Goal: Book appointment/travel/reservation

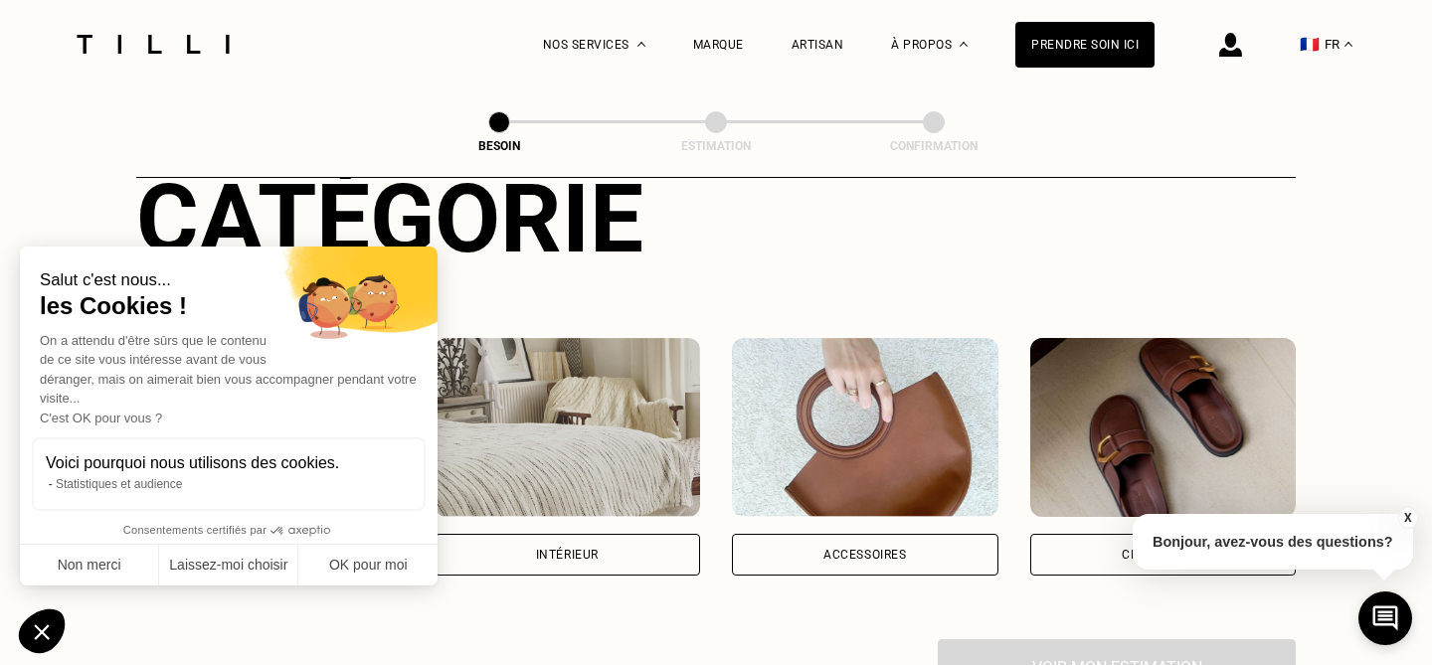
scroll to position [253, 0]
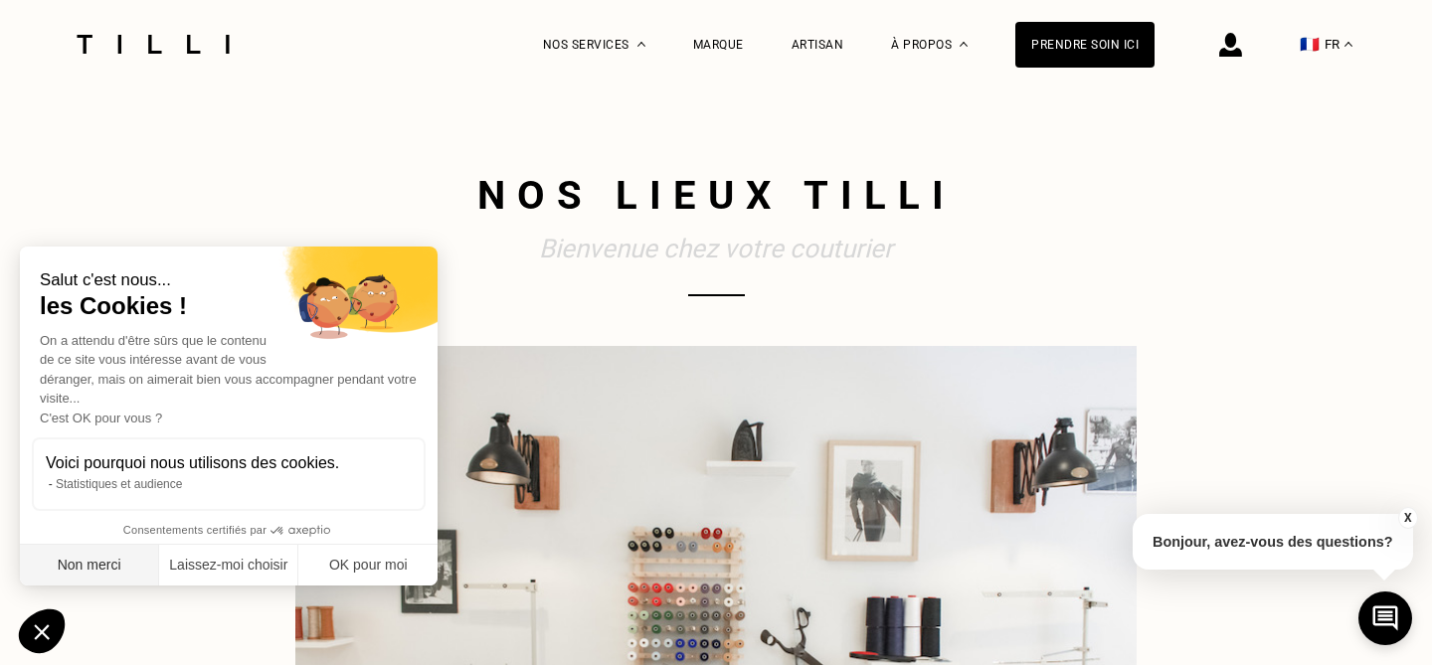
click at [126, 558] on button "Non merci" at bounding box center [89, 566] width 139 height 42
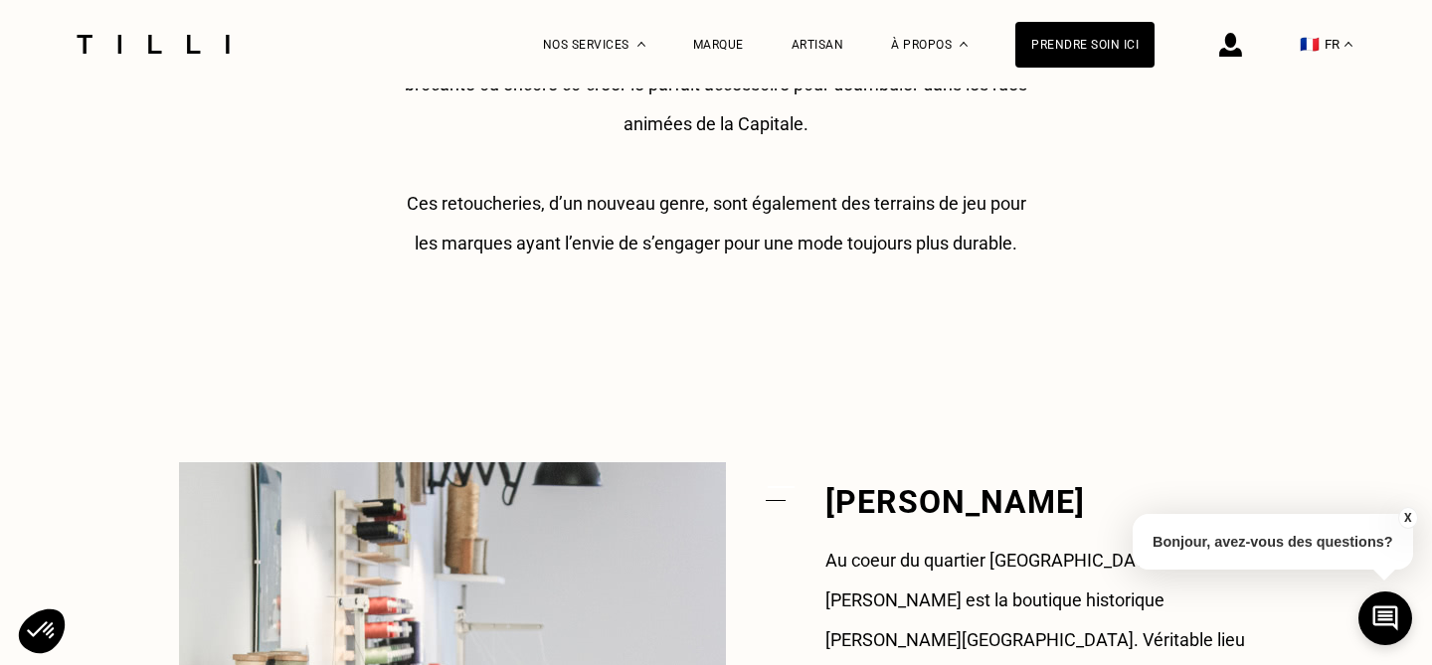
scroll to position [1233, 0]
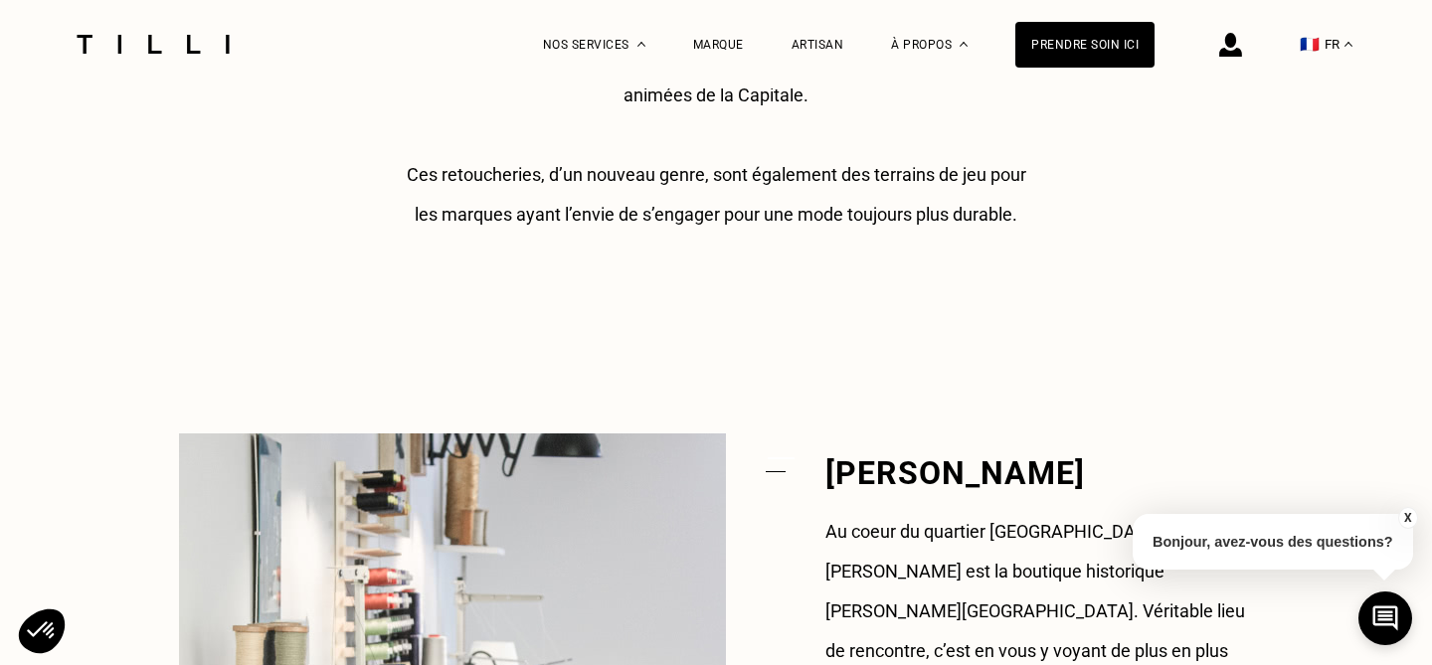
click at [1407, 519] on button "X" at bounding box center [1407, 518] width 20 height 22
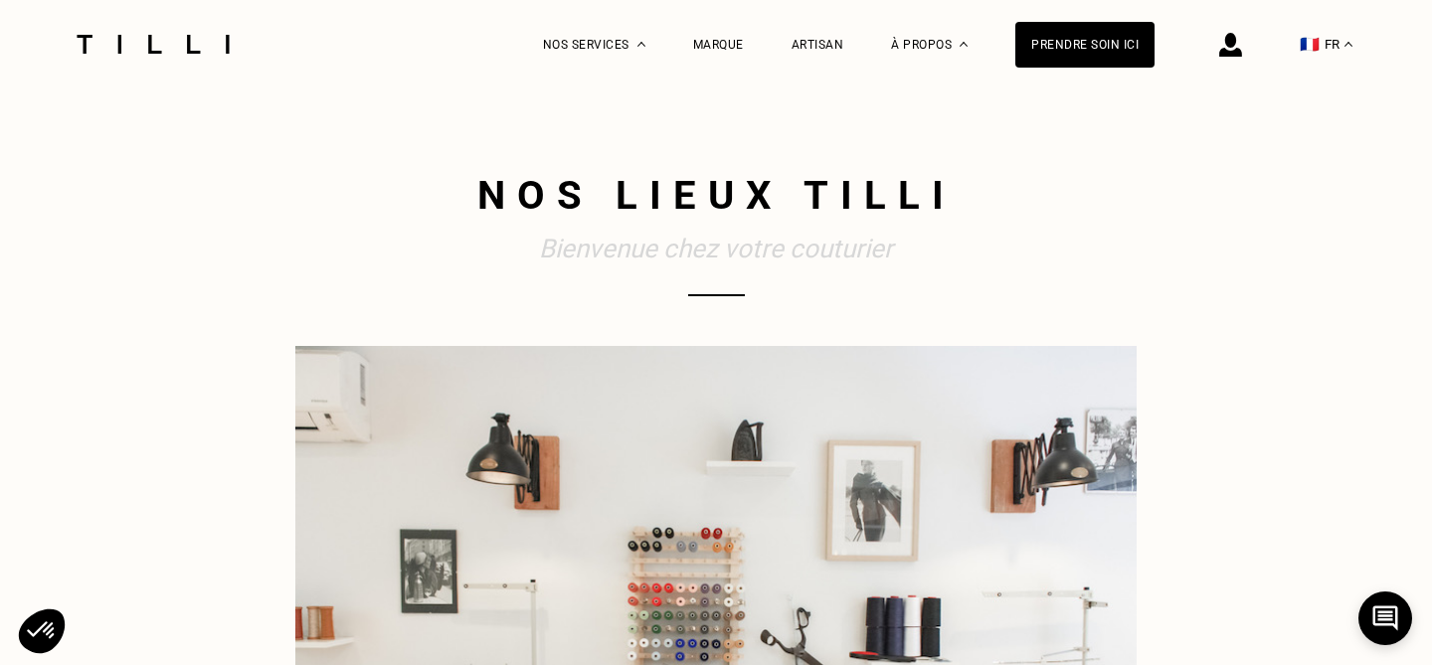
scroll to position [0, 0]
click at [648, 42] on div "La Méthode Retoucherie Maroquinerie Broderie Cordonnerie Nos prix Nos services …" at bounding box center [849, 44] width 613 height 89
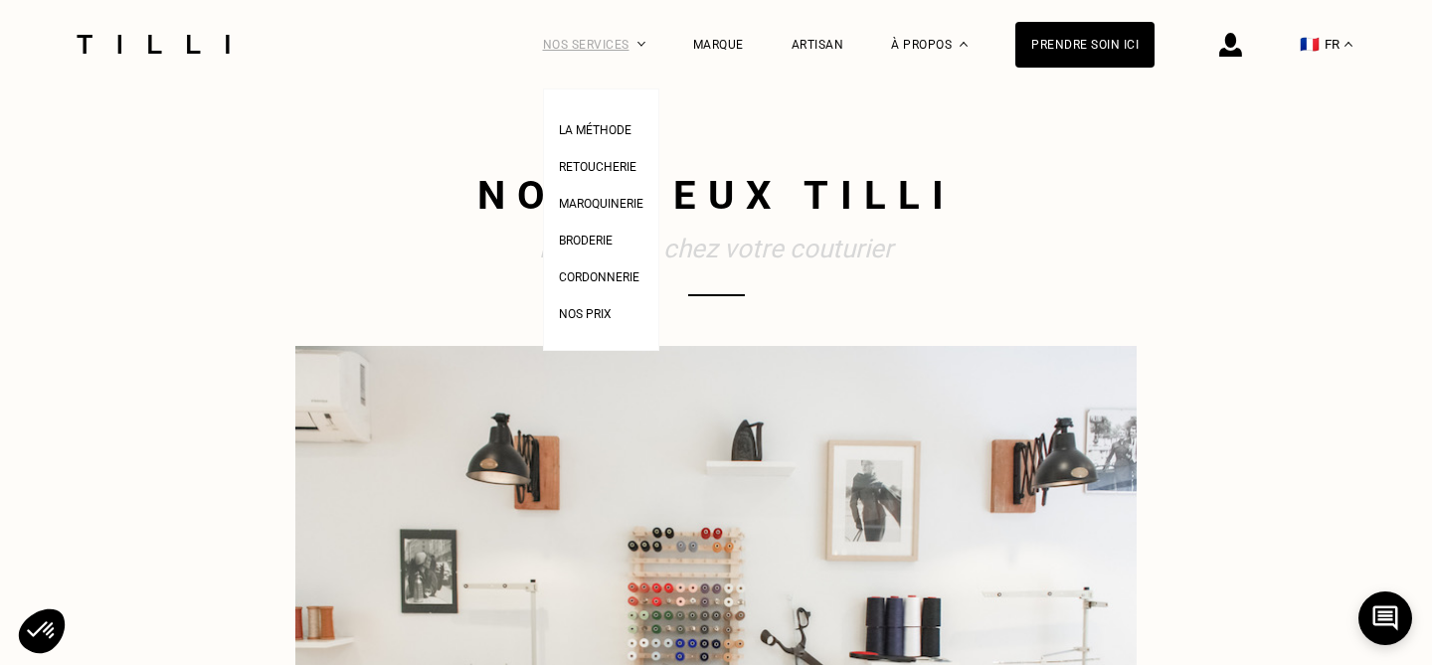
click at [641, 42] on img at bounding box center [641, 44] width 8 height 5
click at [625, 166] on span "Retoucherie" at bounding box center [598, 167] width 78 height 14
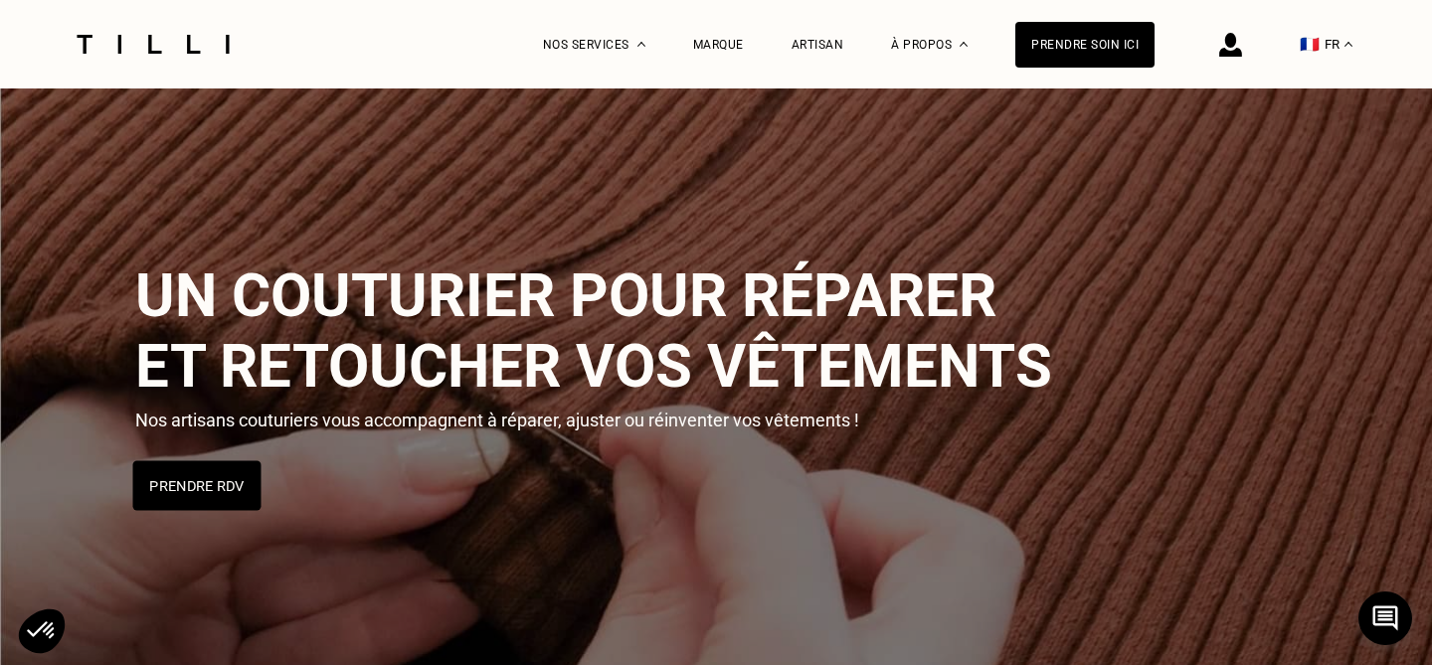
click at [198, 471] on button "Prendre RDV" at bounding box center [197, 486] width 128 height 50
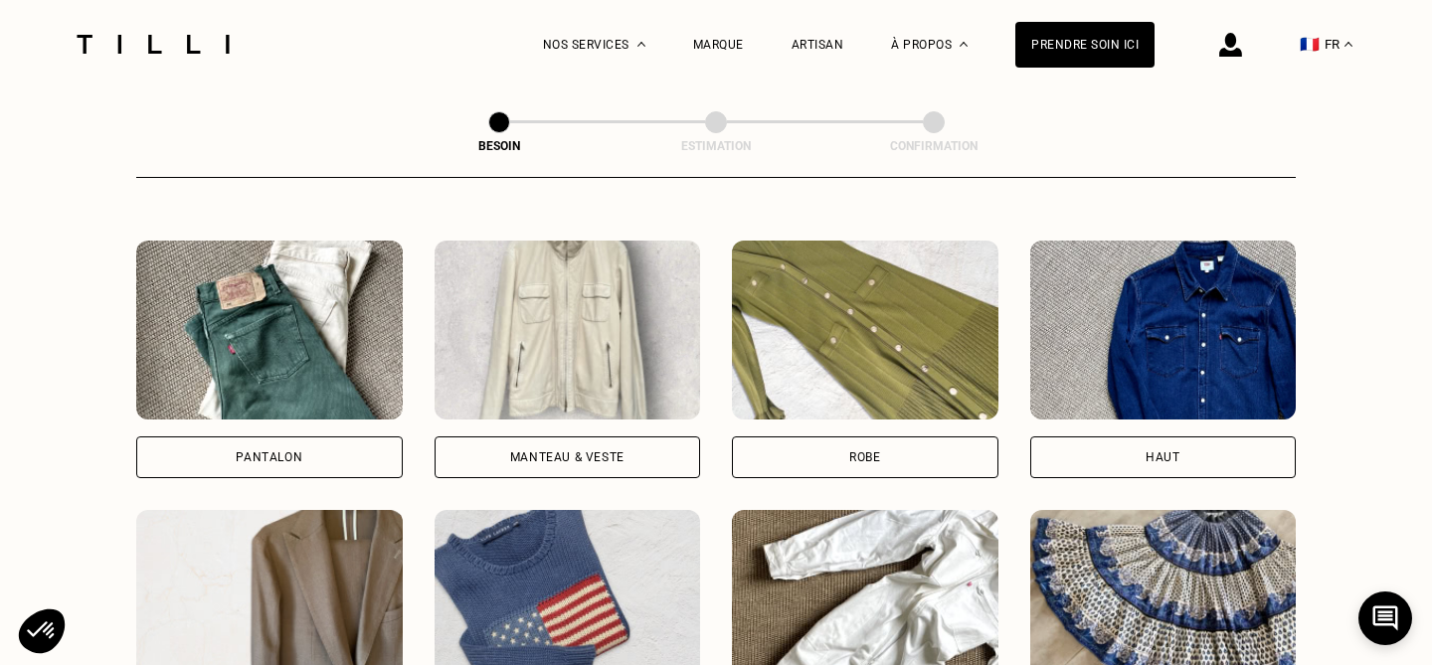
scroll to position [900, 0]
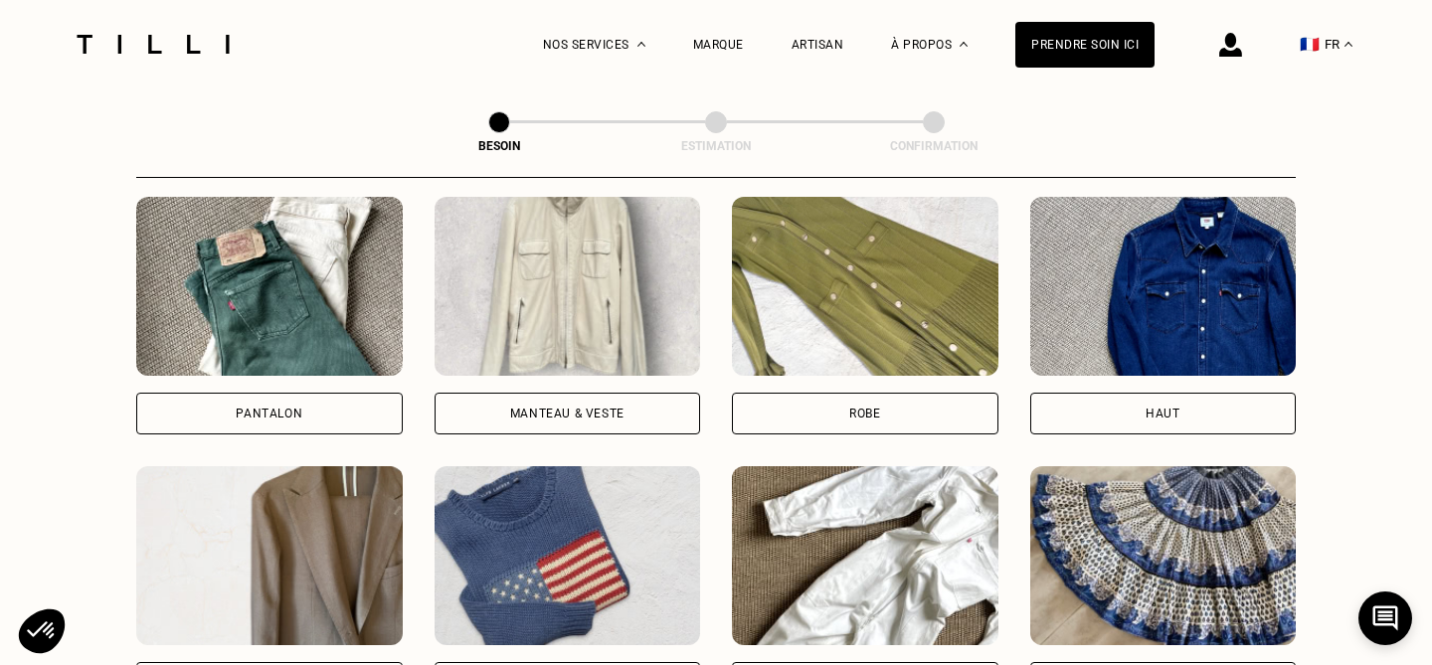
click at [624, 305] on img at bounding box center [568, 286] width 267 height 179
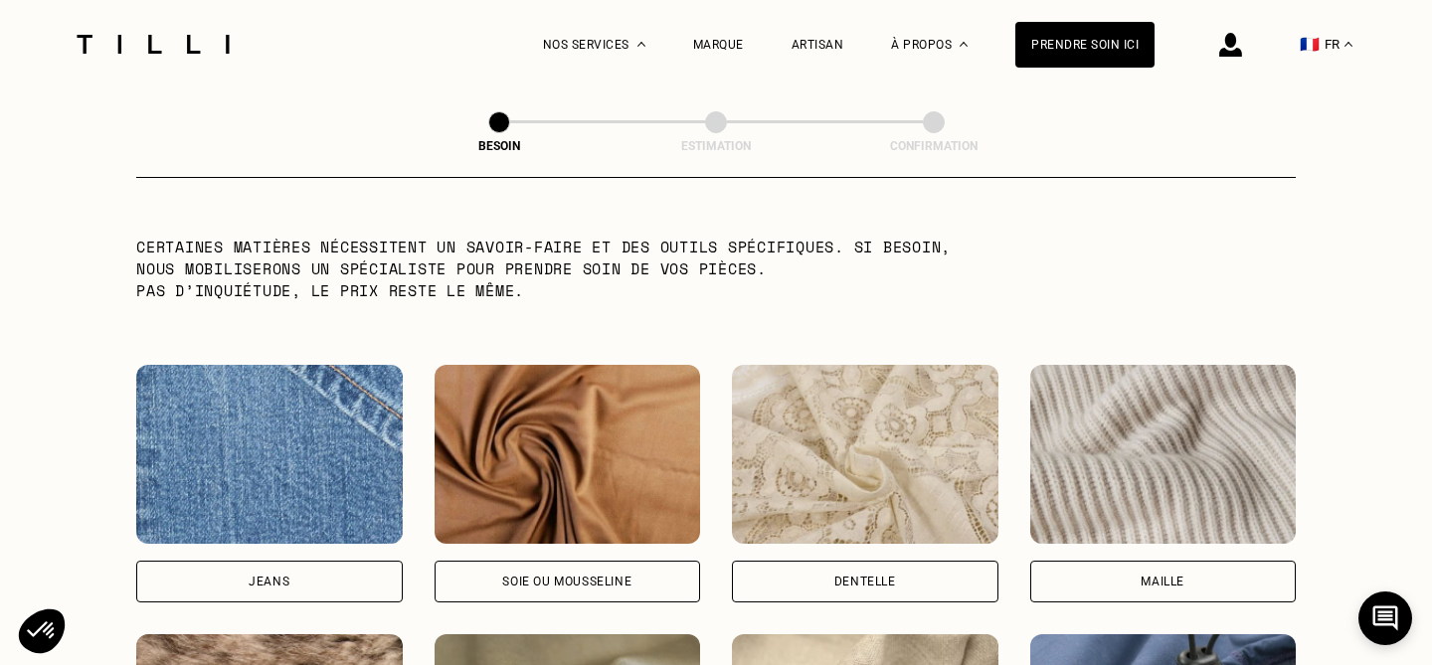
scroll to position [1980, 0]
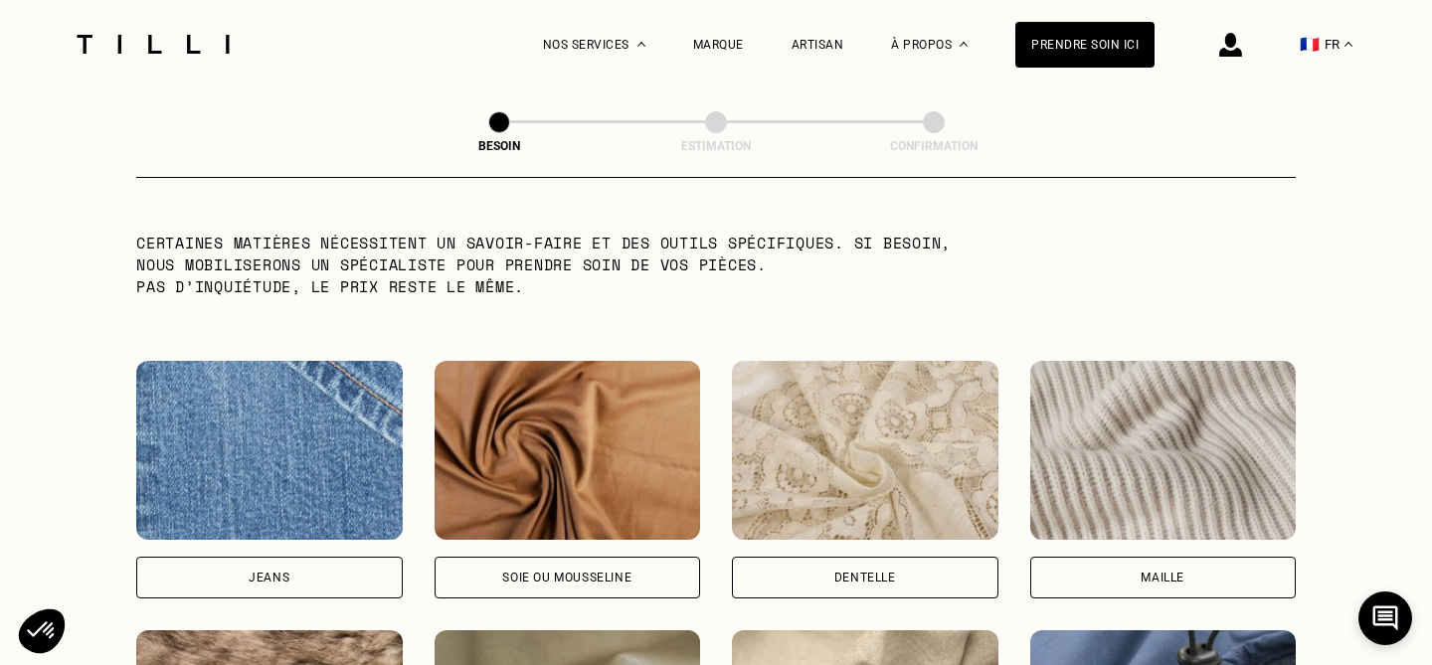
click at [548, 483] on img at bounding box center [568, 450] width 267 height 179
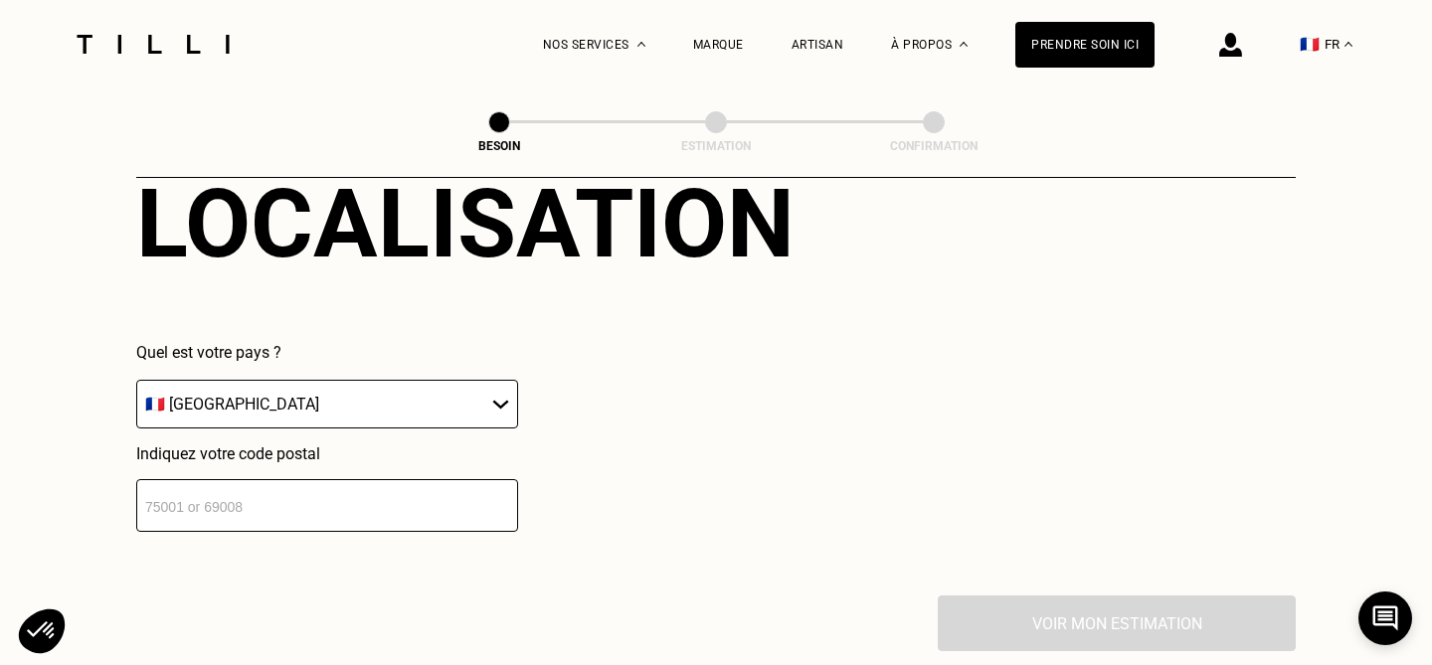
scroll to position [2808, 0]
click at [471, 401] on select "🇩🇪 [GEOGRAPHIC_DATA] 🇦🇹 [GEOGRAPHIC_DATA] 🇧🇪 [GEOGRAPHIC_DATA] 🇧🇬 Bulgarie 🇨🇾 C…" at bounding box center [327, 403] width 382 height 49
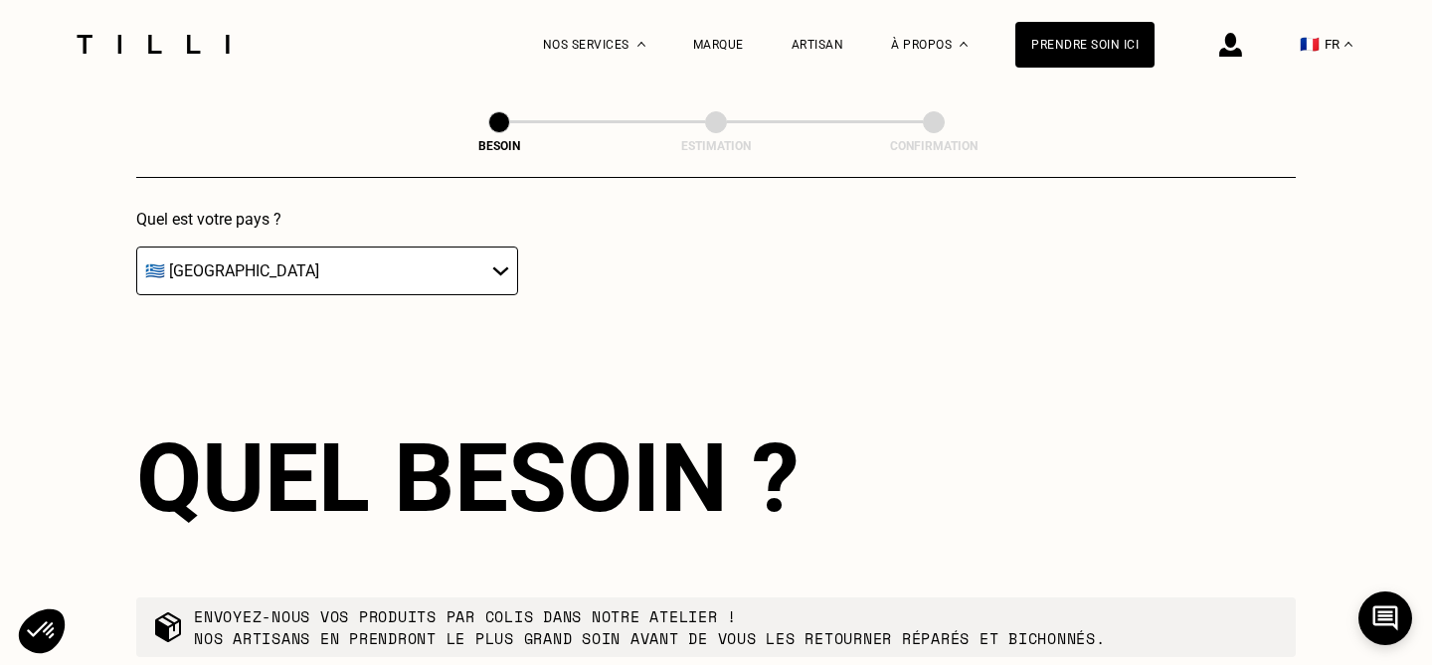
scroll to position [2942, 0]
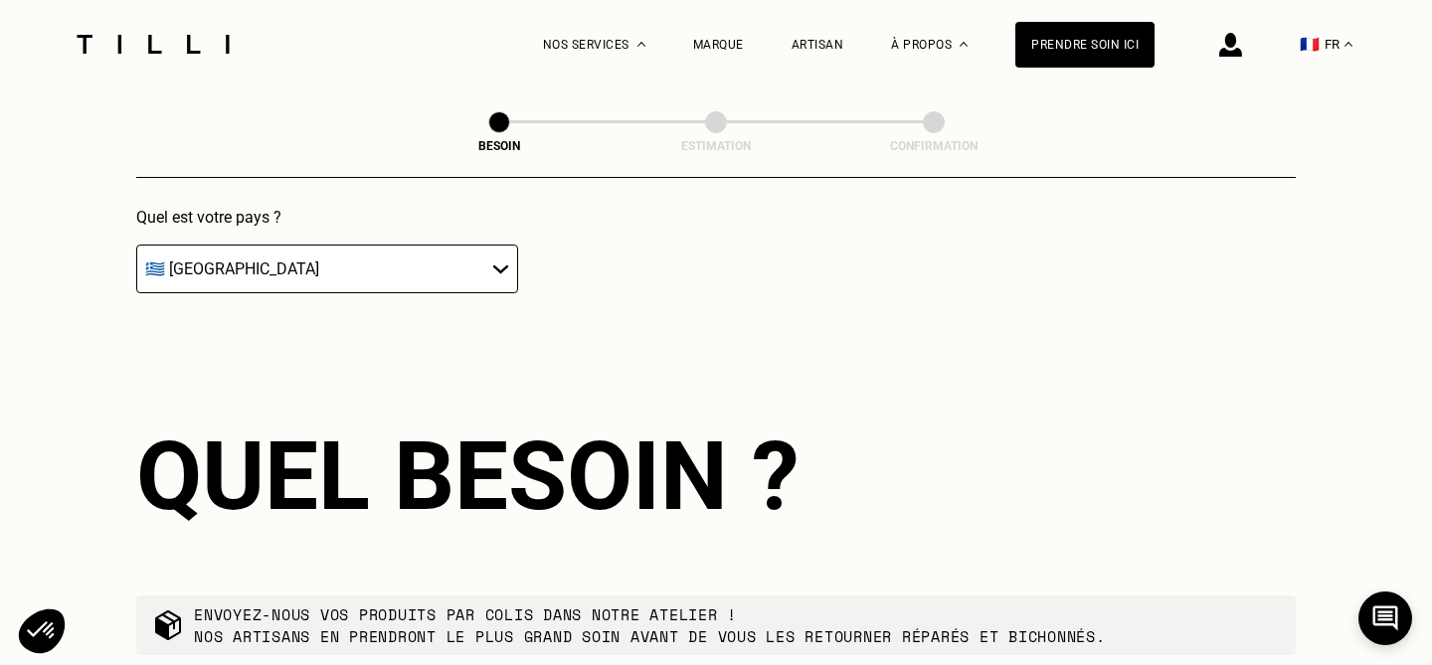
click at [442, 256] on select "🇩🇪 [GEOGRAPHIC_DATA] 🇦🇹 [GEOGRAPHIC_DATA] 🇧🇪 [GEOGRAPHIC_DATA] 🇧🇬 Bulgarie 🇨🇾 C…" at bounding box center [327, 269] width 382 height 49
select select "FR"
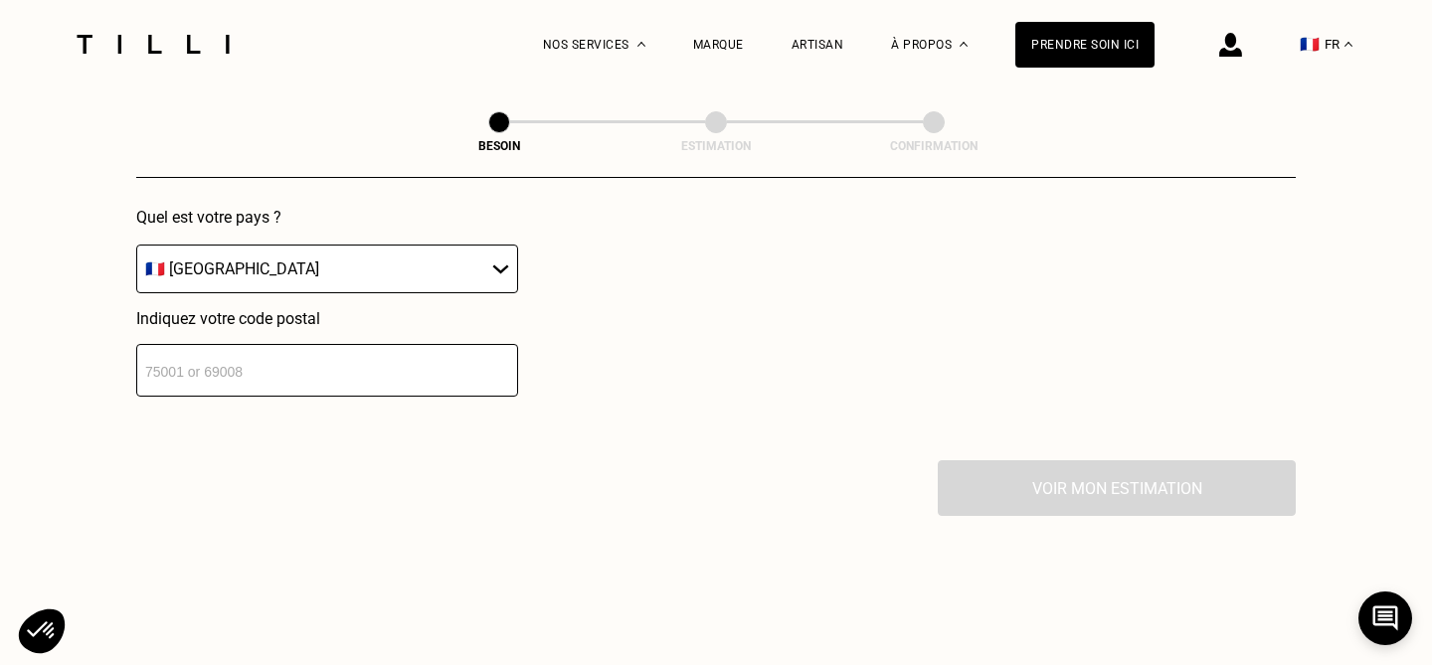
click at [424, 350] on input "number" at bounding box center [327, 370] width 382 height 53
type input "75011"
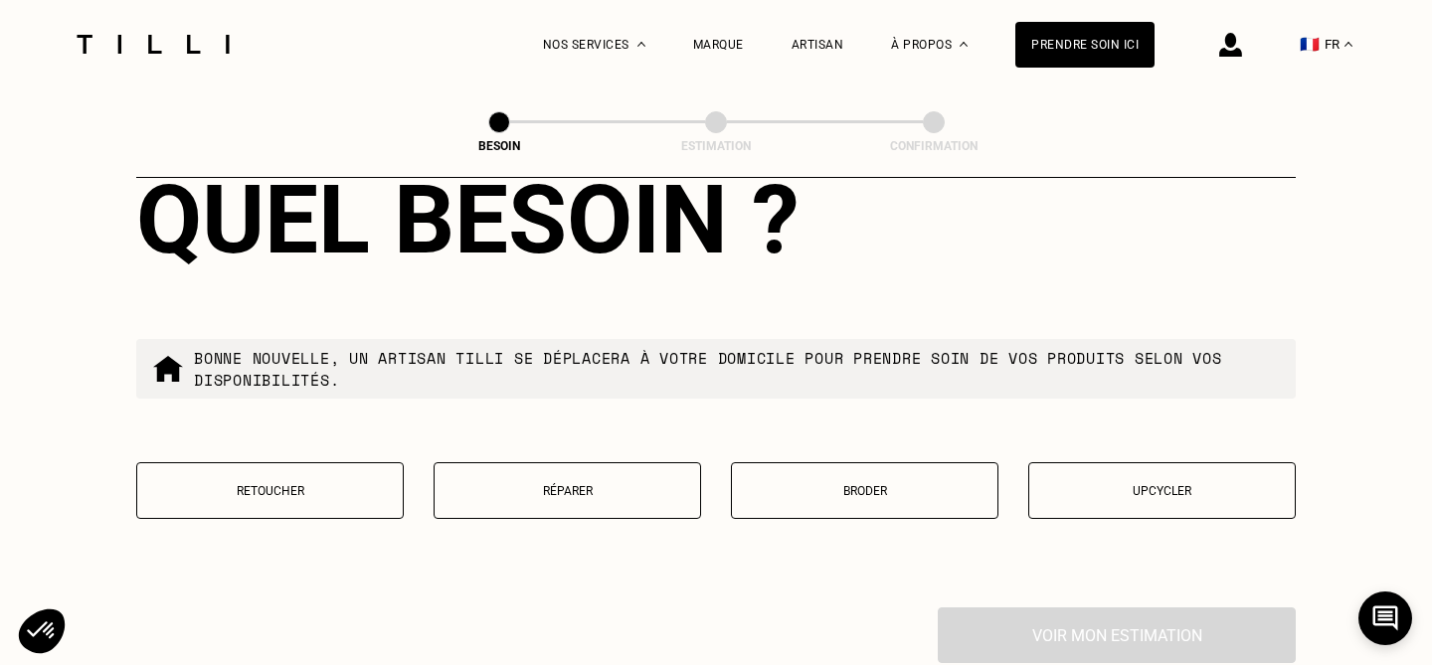
scroll to position [3317, 0]
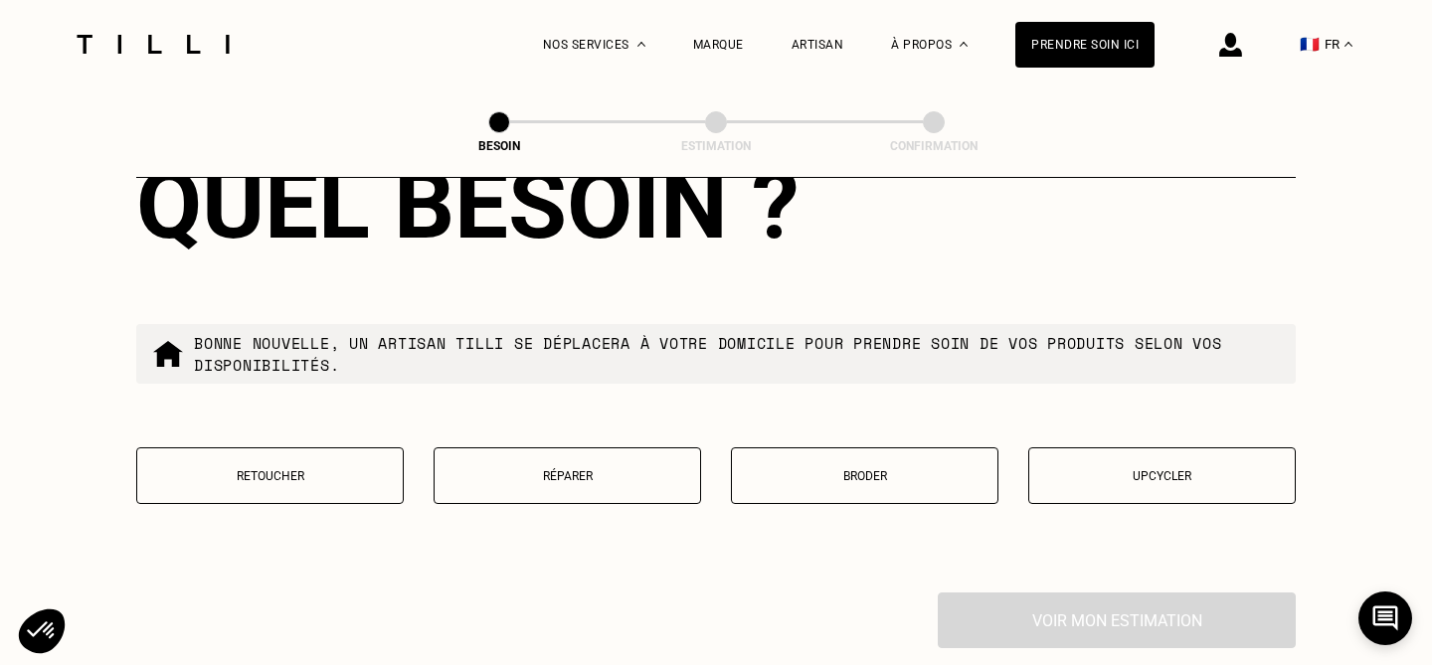
click at [614, 447] on button "Réparer" at bounding box center [567, 475] width 267 height 57
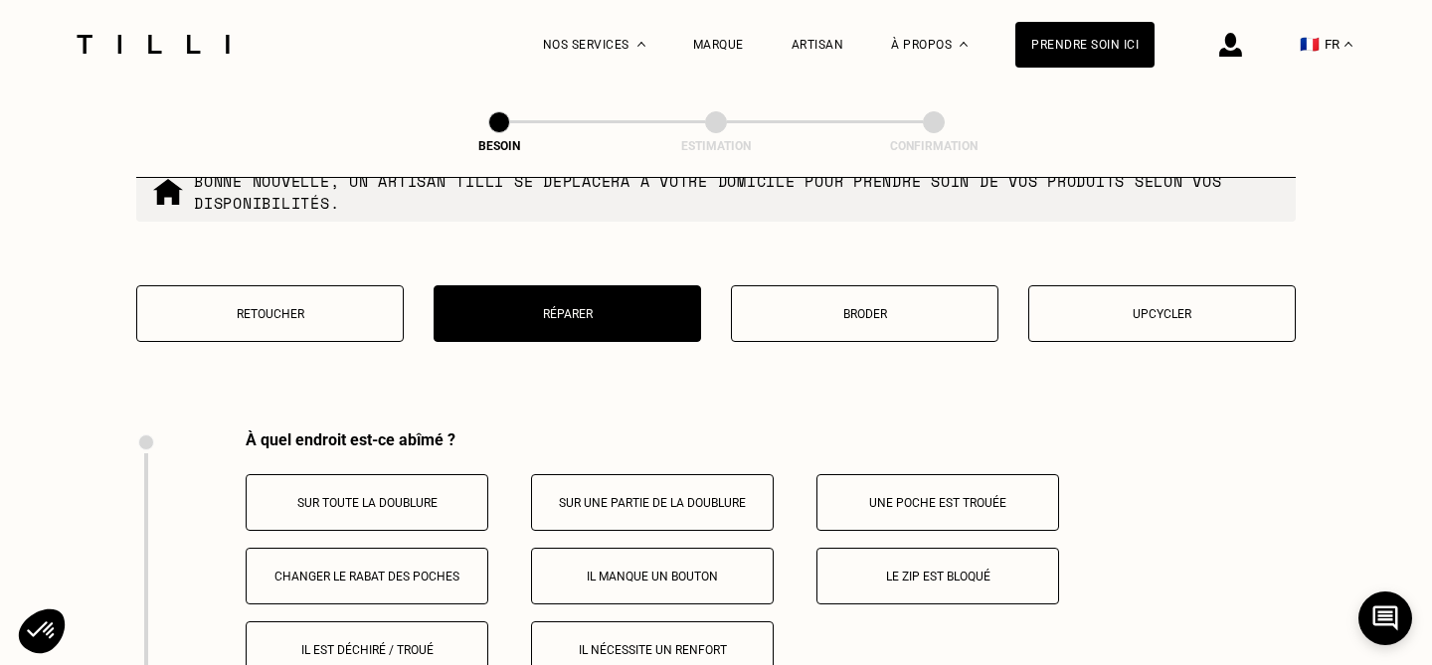
scroll to position [3667, 0]
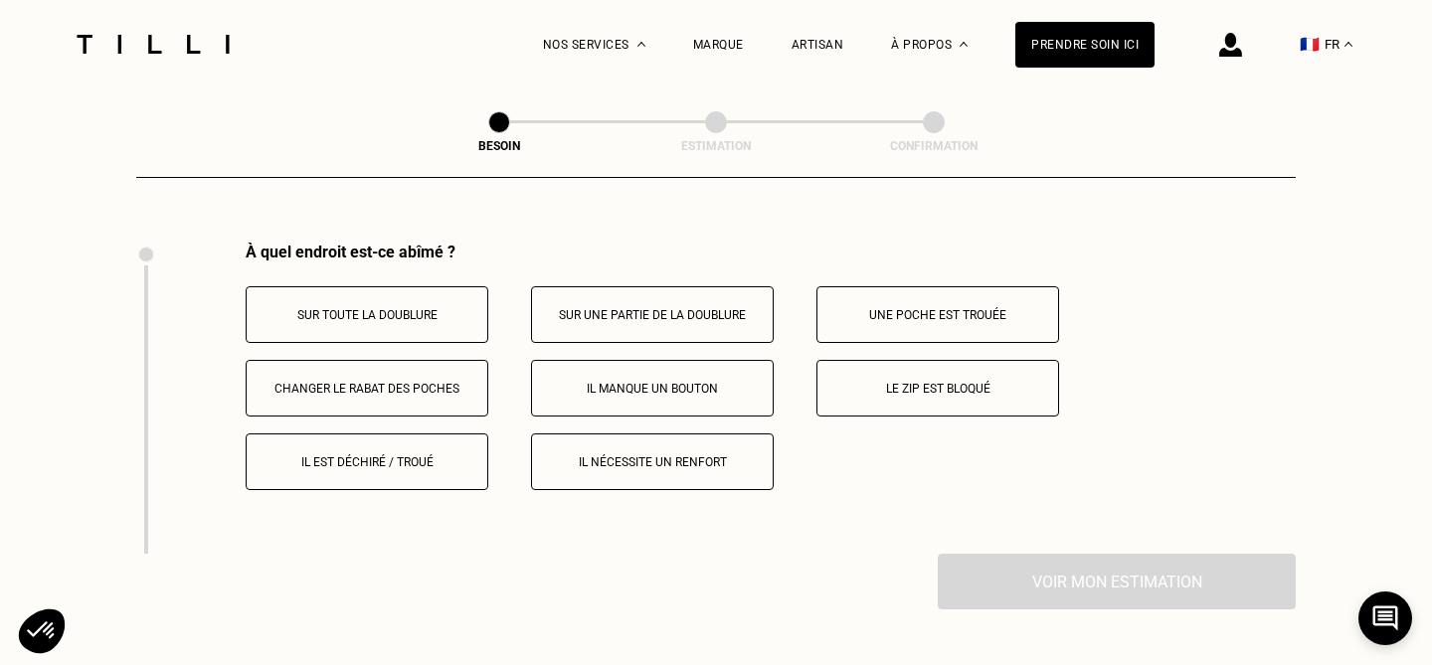
click at [424, 308] on p "Sur toute la doublure" at bounding box center [367, 315] width 221 height 14
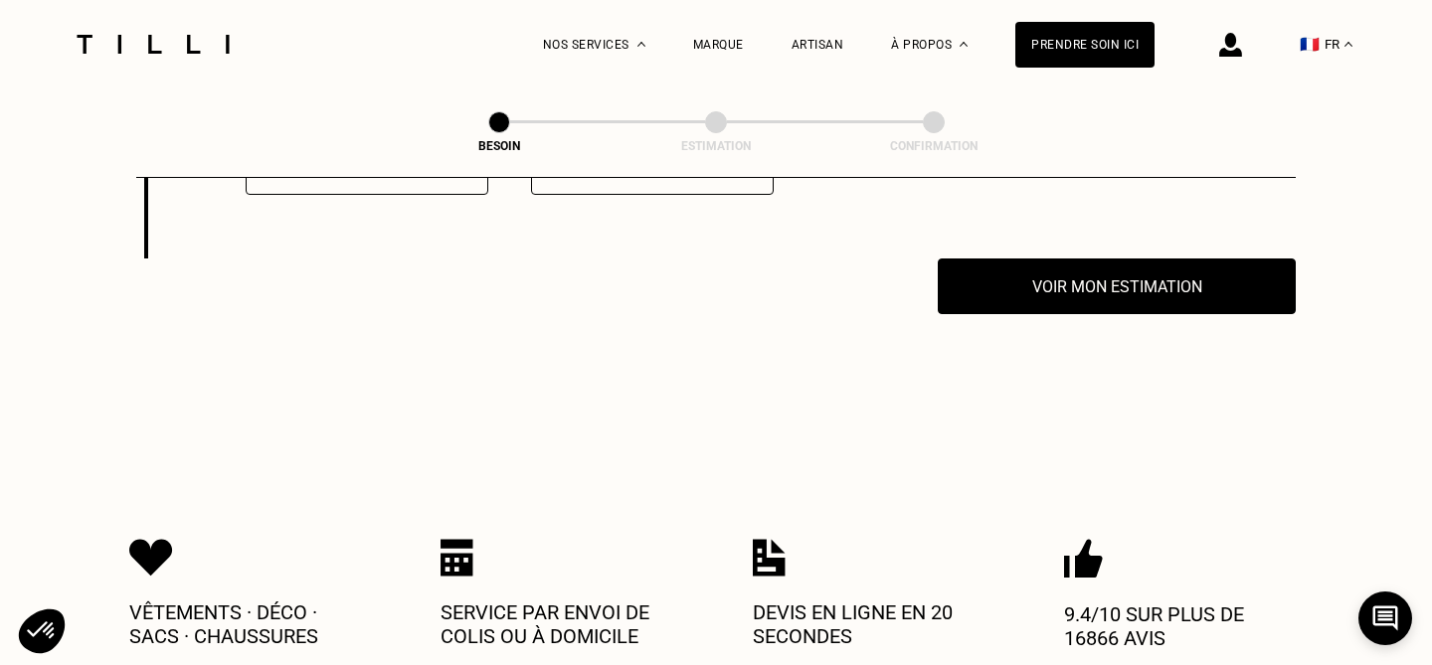
scroll to position [3979, 0]
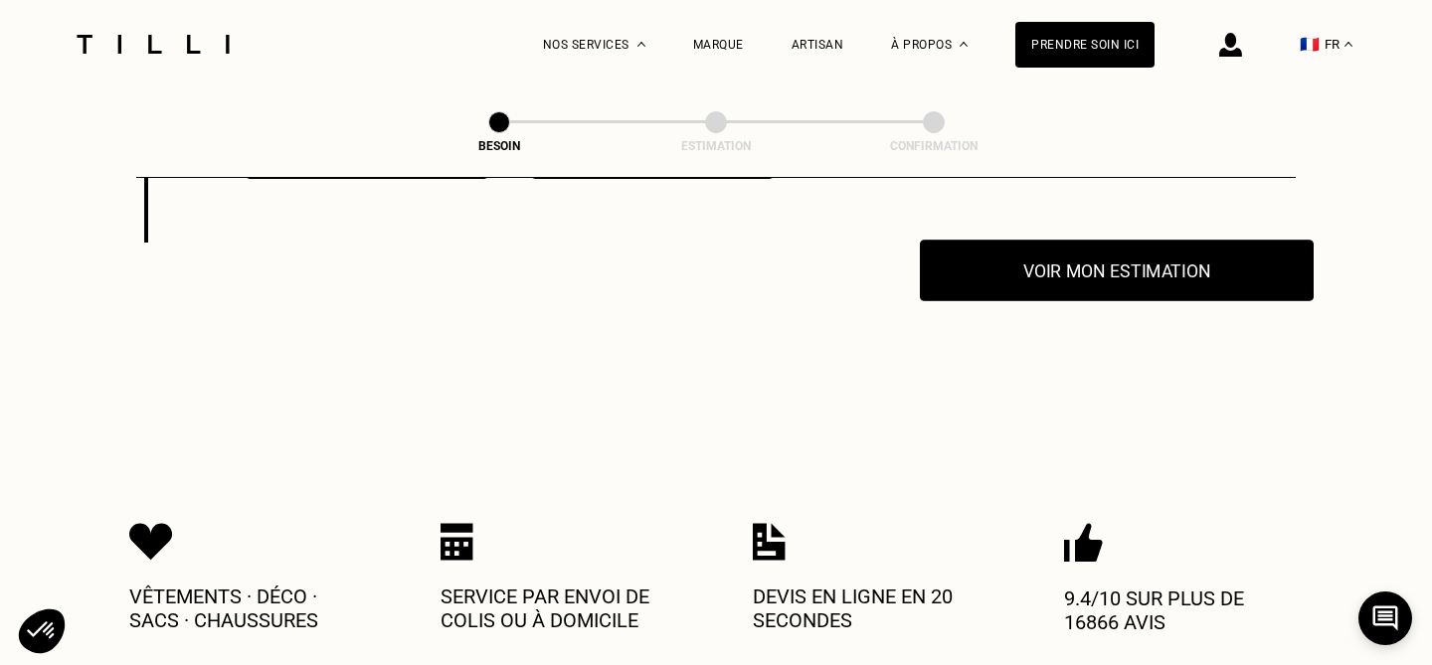
click at [1178, 260] on button "Voir mon estimation" at bounding box center [1117, 271] width 394 height 62
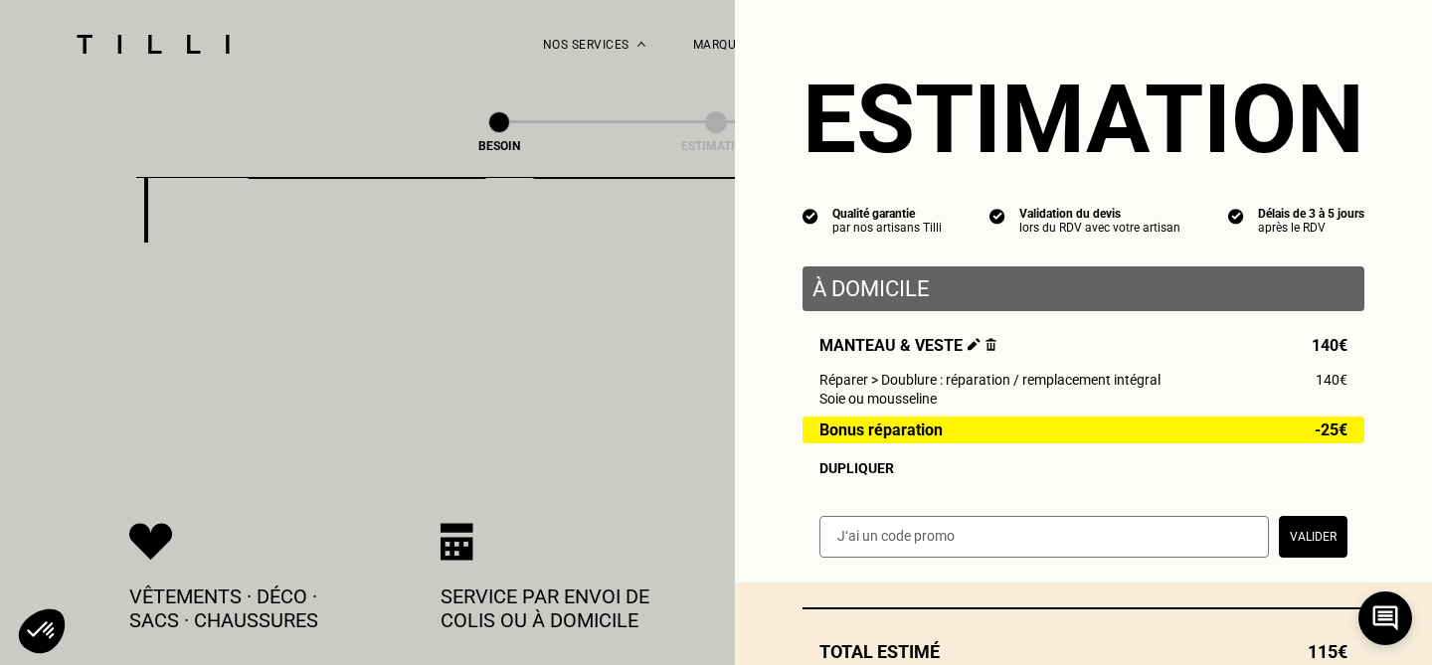
scroll to position [135, 0]
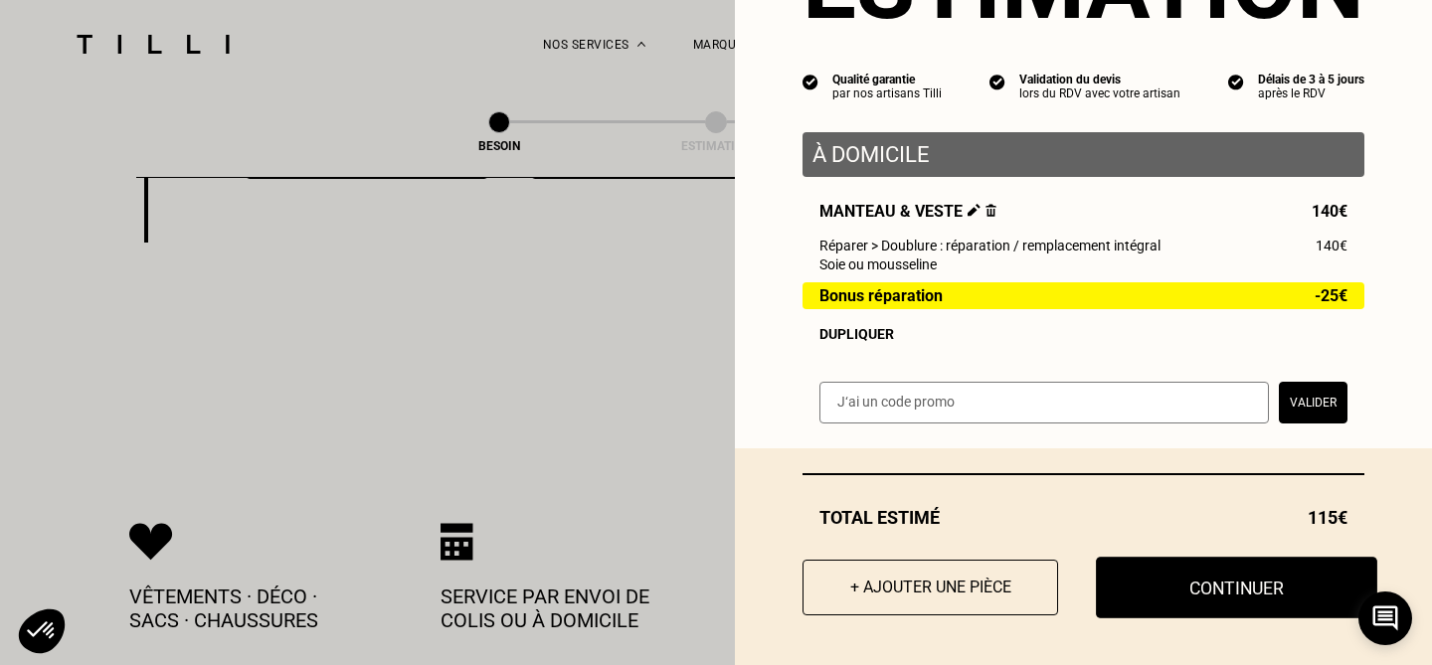
click at [1202, 565] on button "Continuer" at bounding box center [1236, 588] width 281 height 62
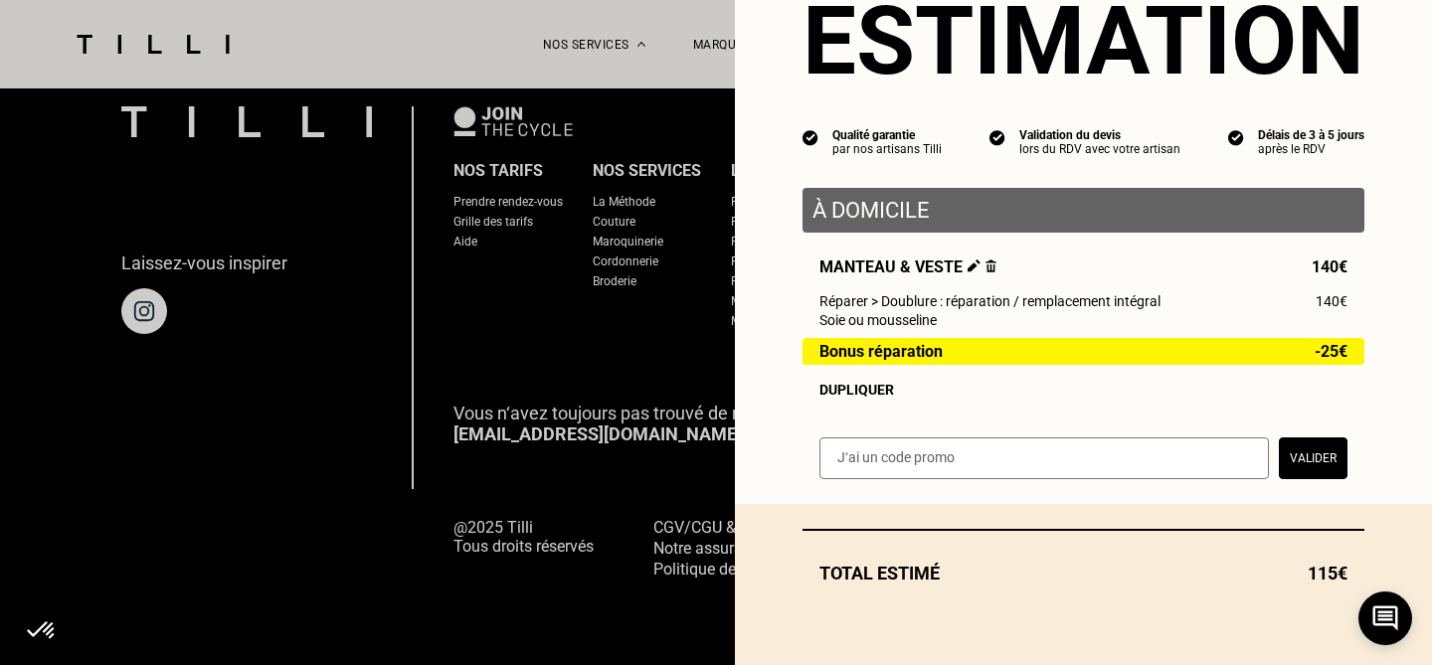
scroll to position [80, 0]
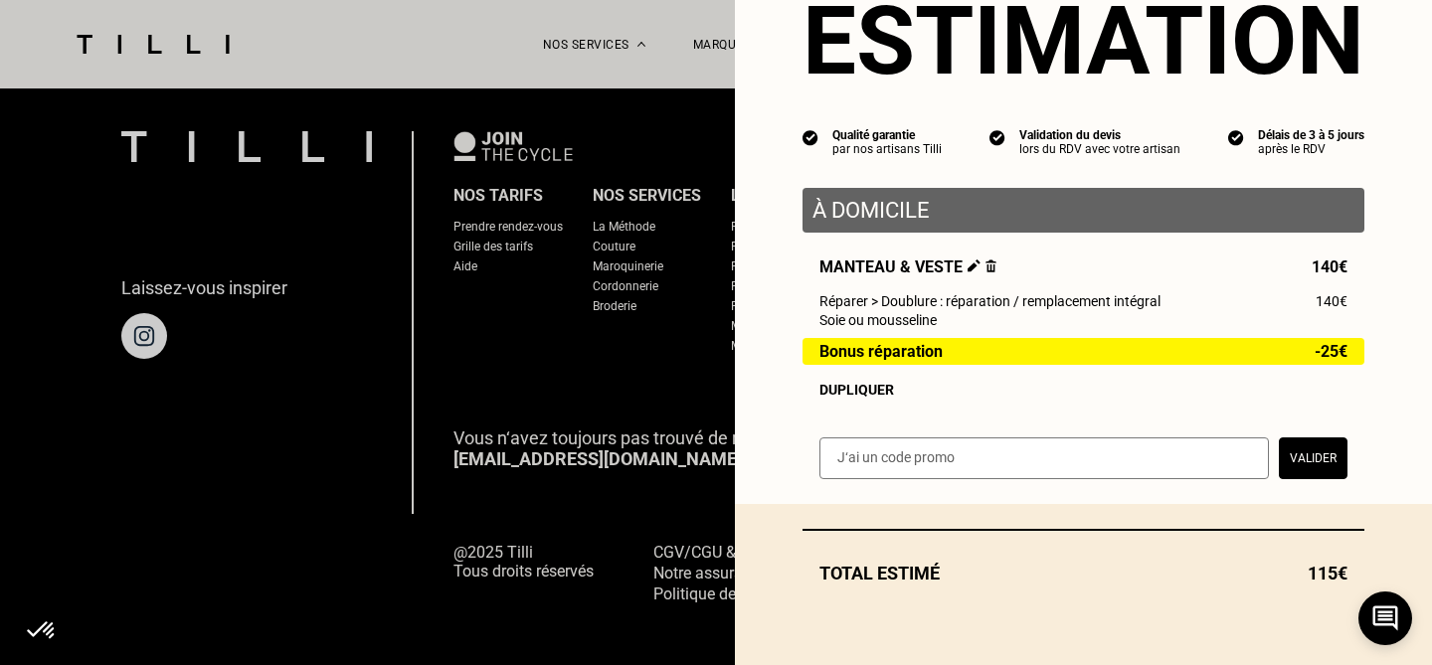
select select "FR"
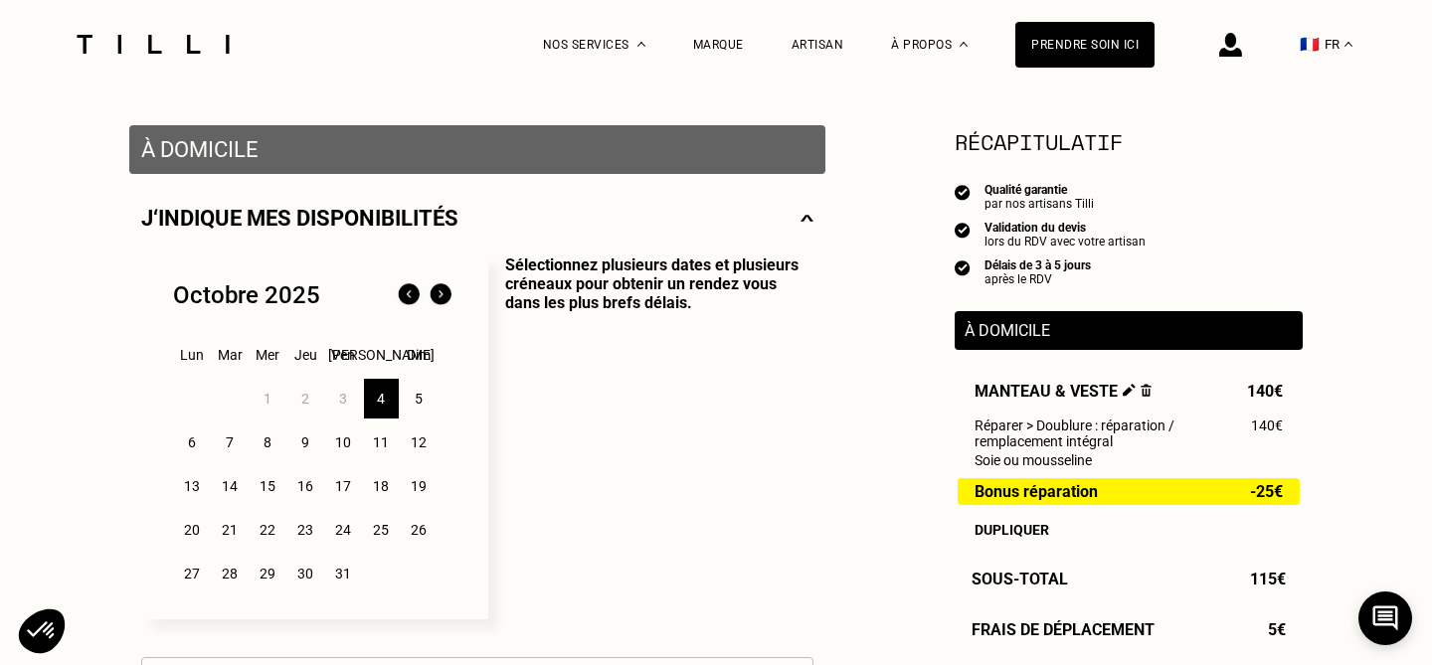
scroll to position [360, 0]
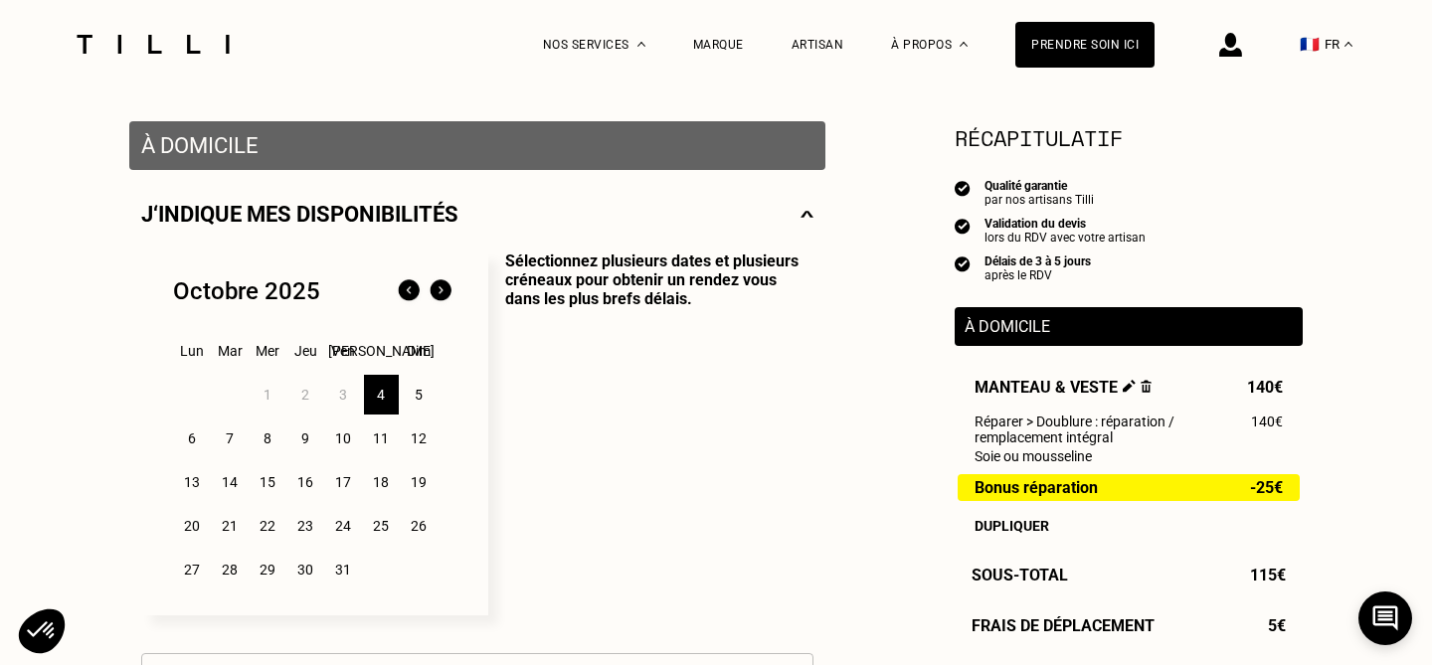
click at [420, 393] on div "5" at bounding box center [419, 395] width 35 height 40
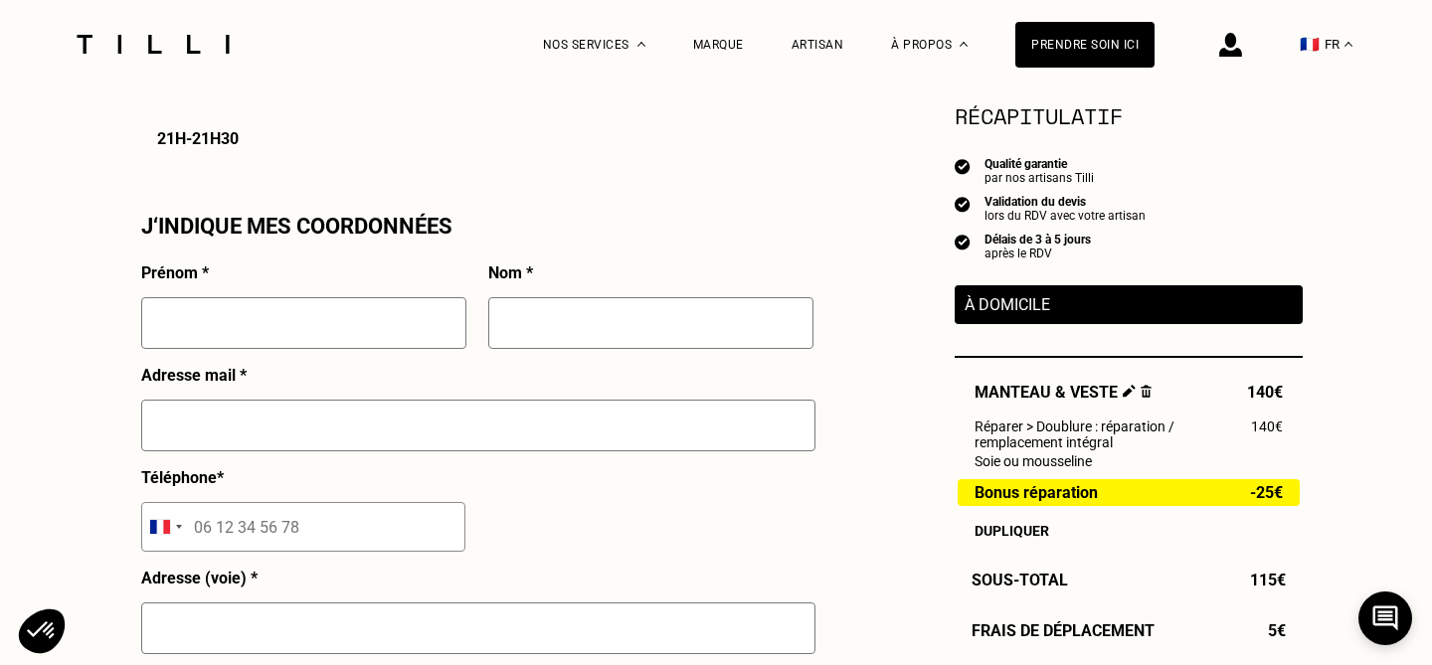
scroll to position [1723, 0]
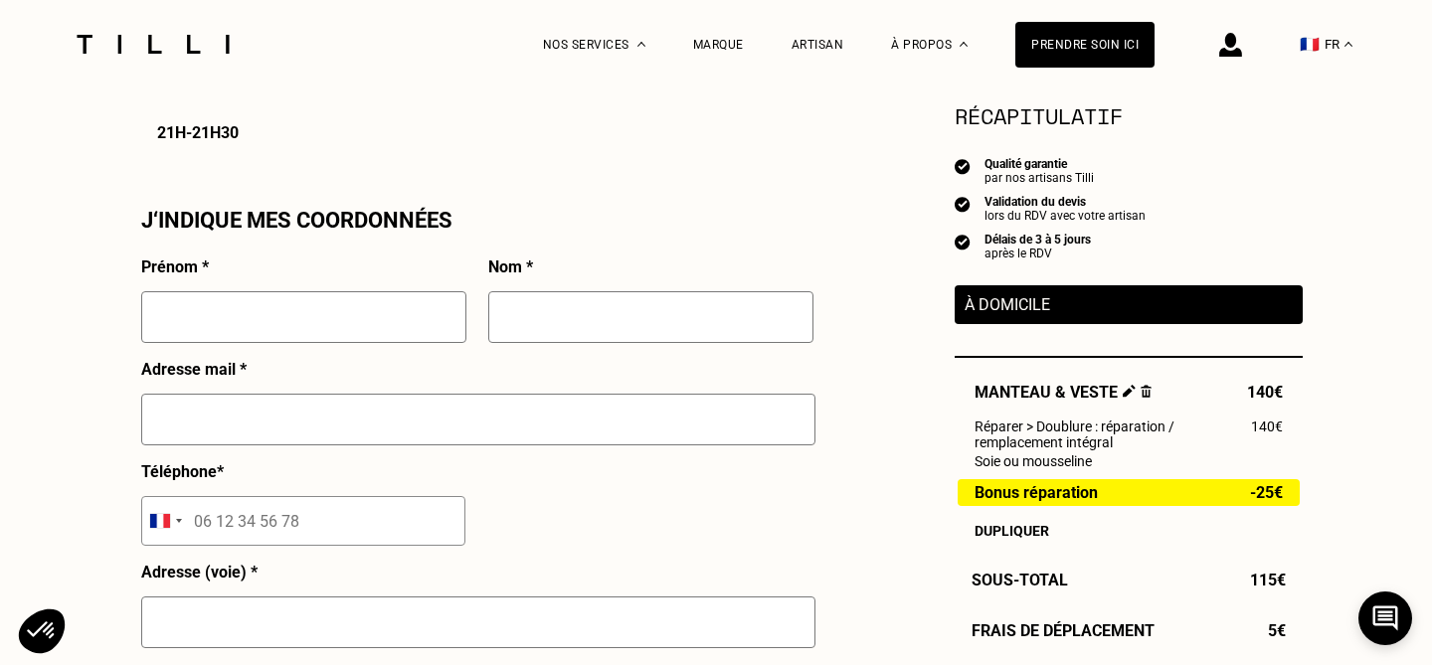
click at [1078, 241] on div "Délais de 3 à 5 jours" at bounding box center [1037, 240] width 106 height 14
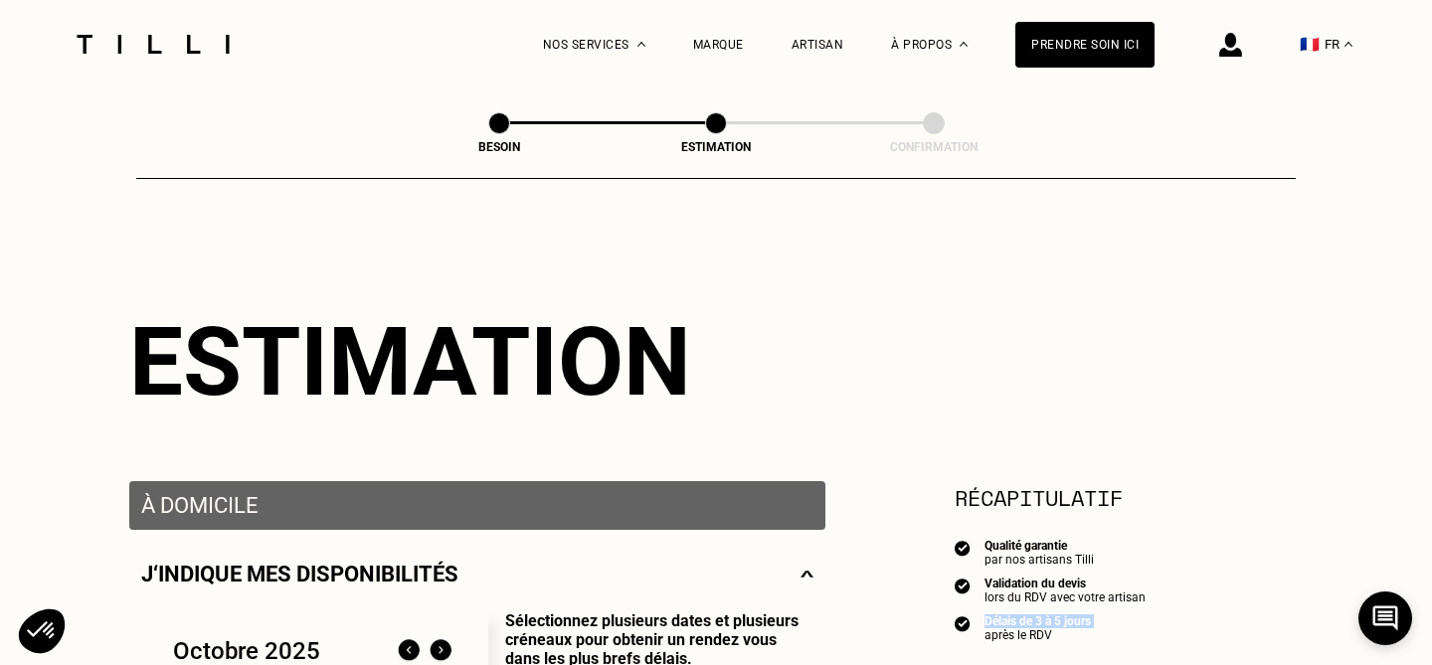
scroll to position [161, 0]
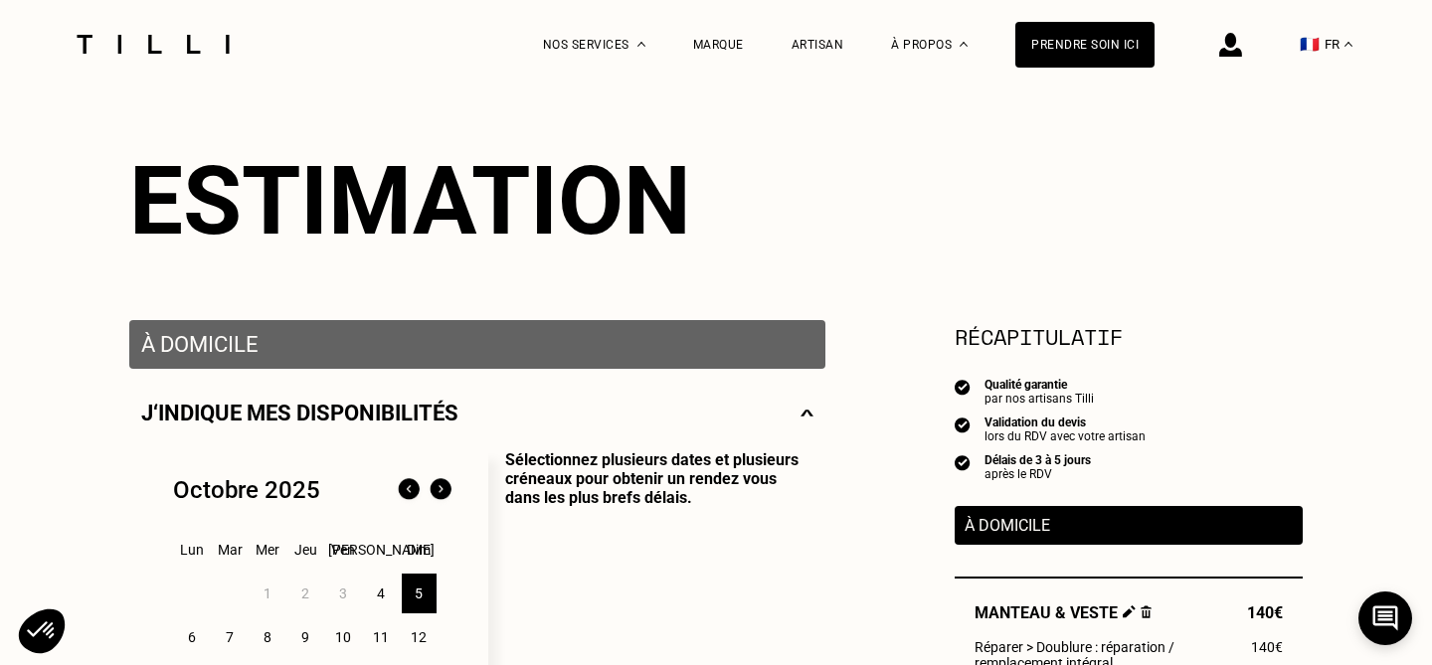
click at [411, 419] on p "J‘indique mes disponibilités" at bounding box center [299, 413] width 317 height 25
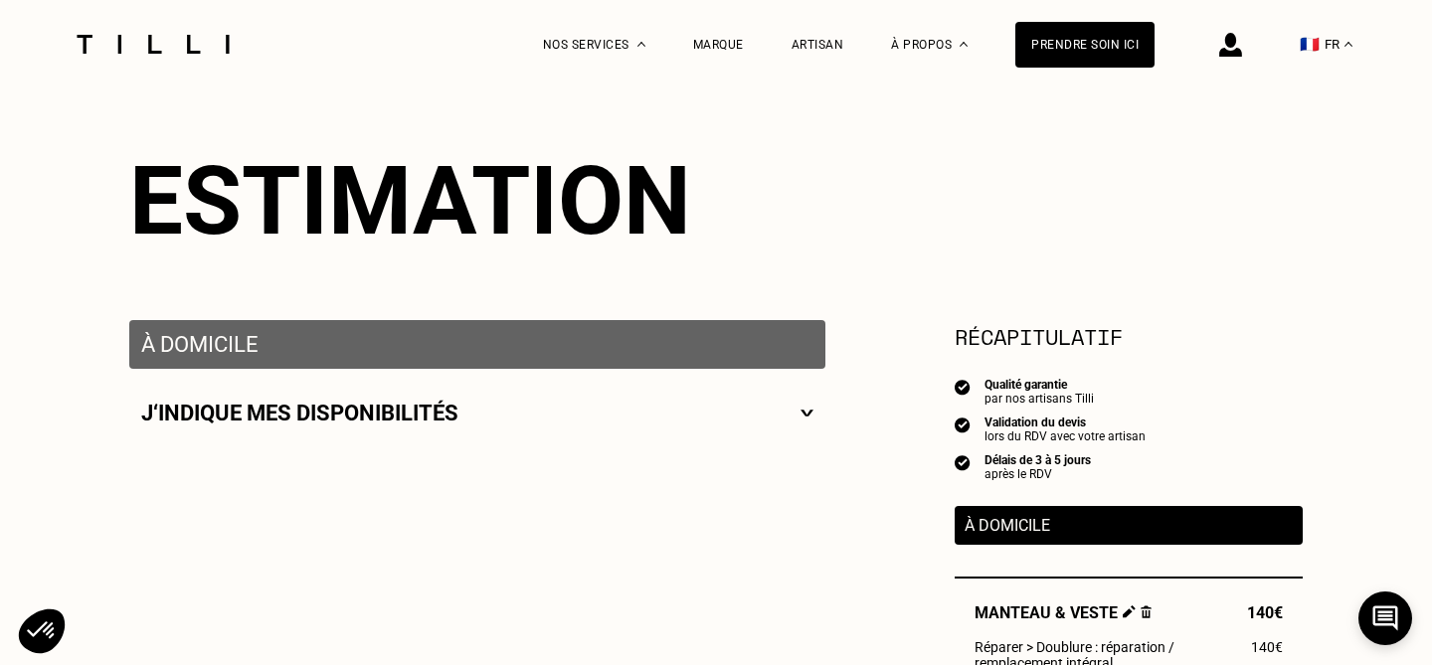
click at [411, 419] on p "J‘indique mes disponibilités" at bounding box center [299, 413] width 317 height 25
select select "FR"
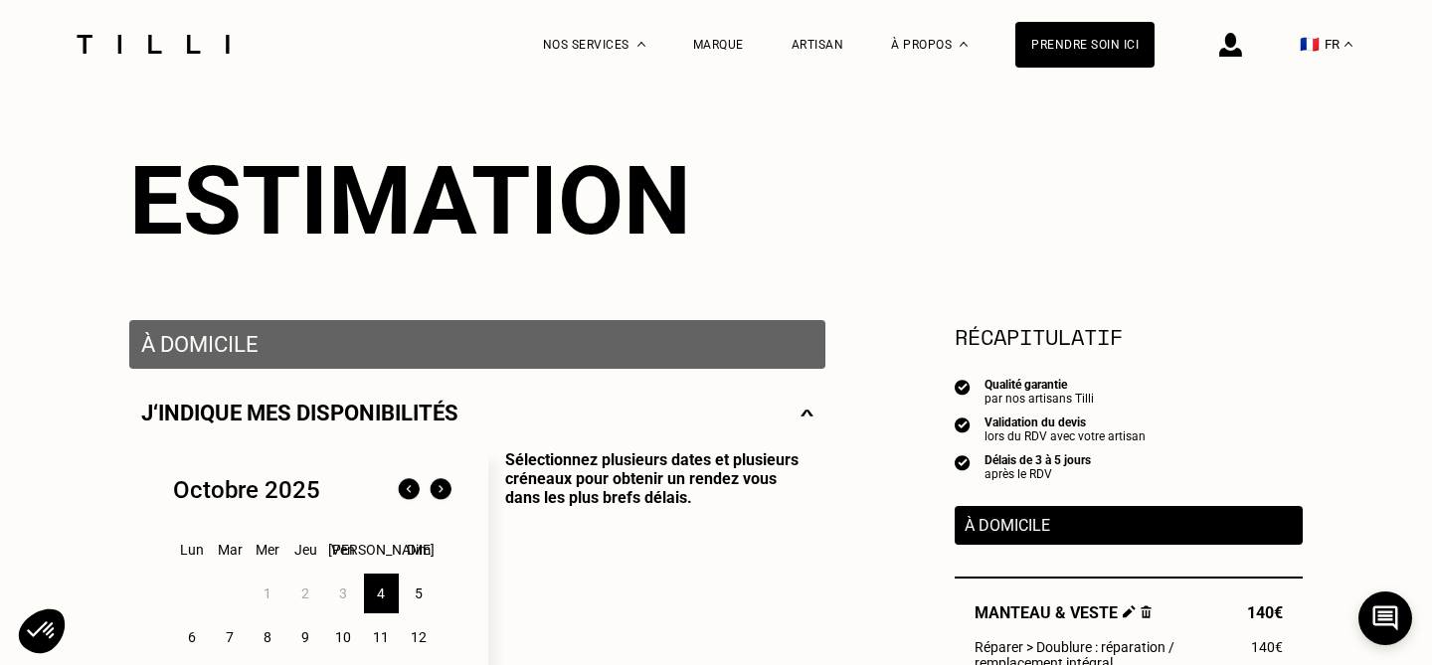
click at [423, 342] on p "À domicile" at bounding box center [477, 344] width 672 height 25
click at [563, 352] on p "À domicile" at bounding box center [477, 344] width 672 height 25
click at [289, 366] on div "À domicile" at bounding box center [477, 344] width 696 height 49
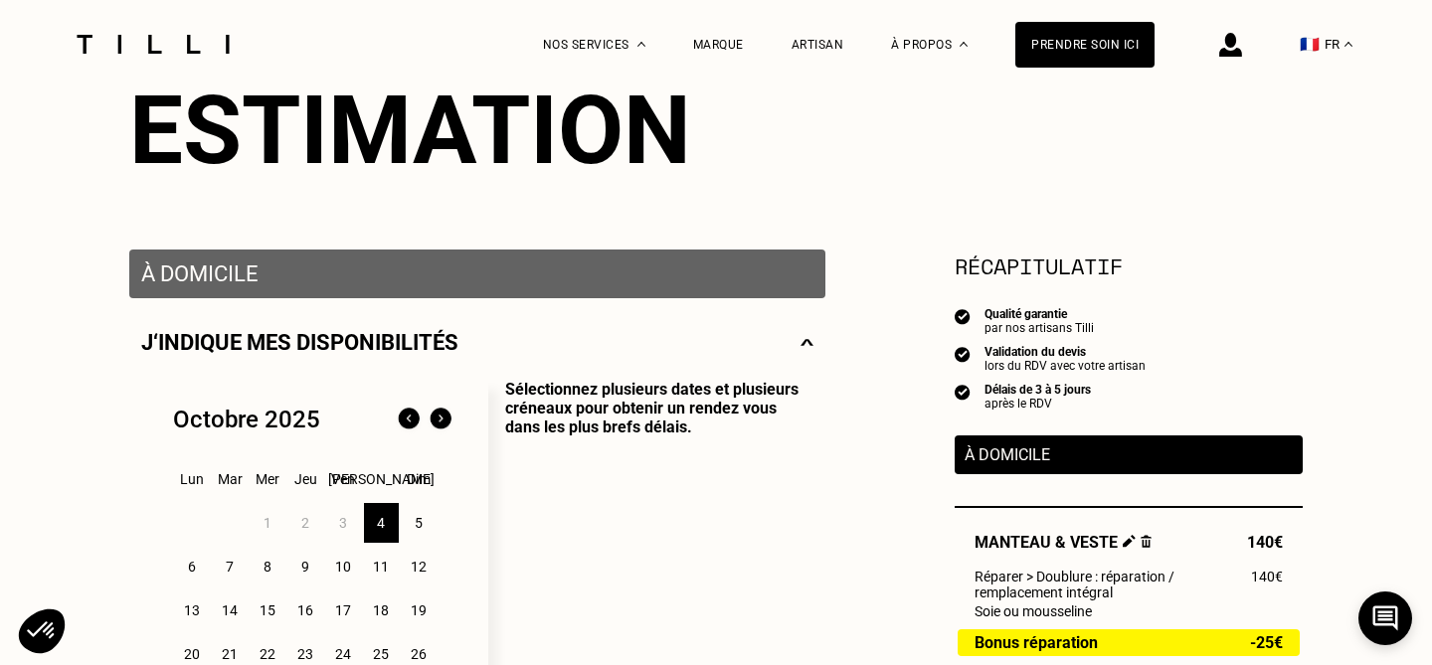
scroll to position [267, 0]
